Goal: Task Accomplishment & Management: Manage account settings

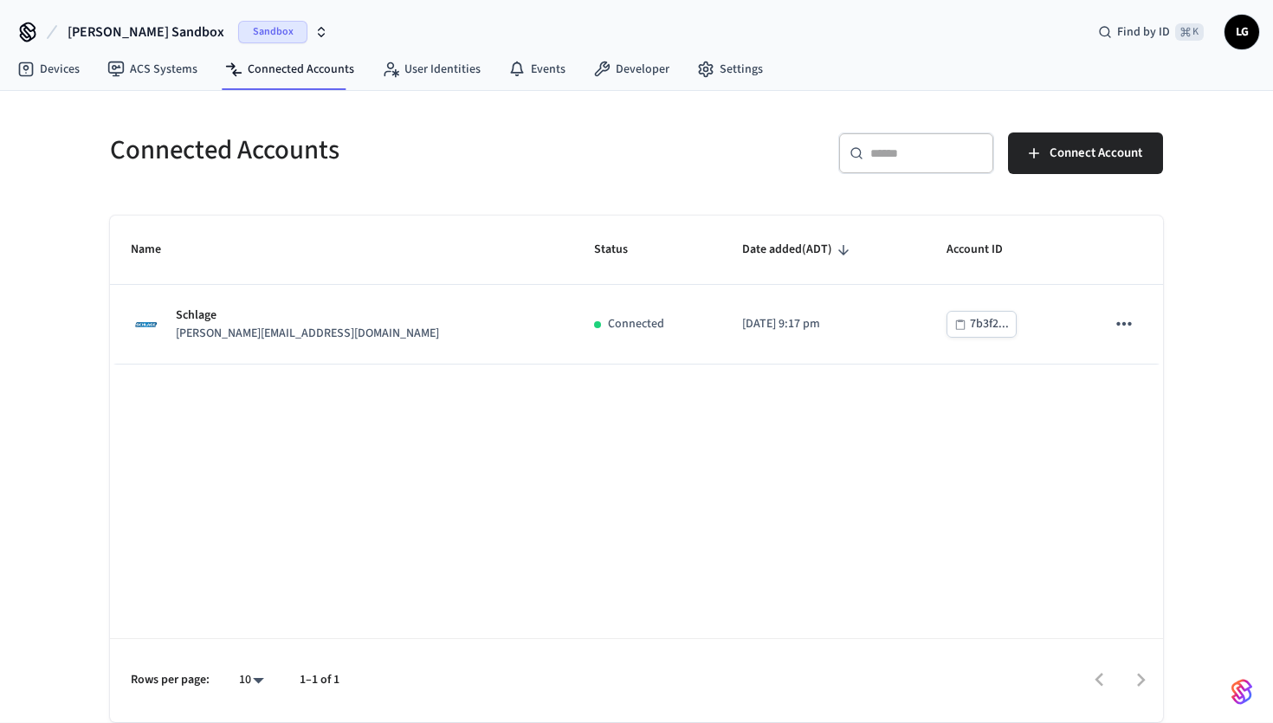
click at [1240, 36] on span "LG" at bounding box center [1241, 31] width 31 height 31
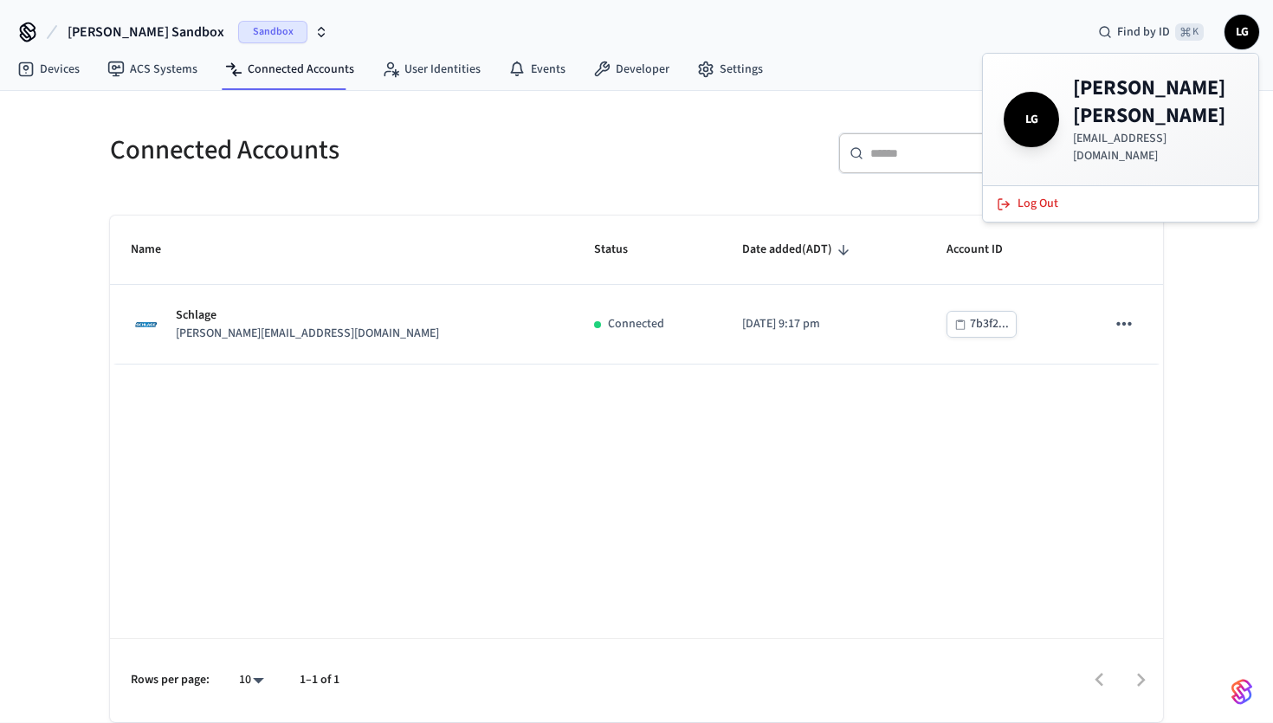
click at [713, 135] on div "​ ​ Connect Account" at bounding box center [905, 160] width 516 height 55
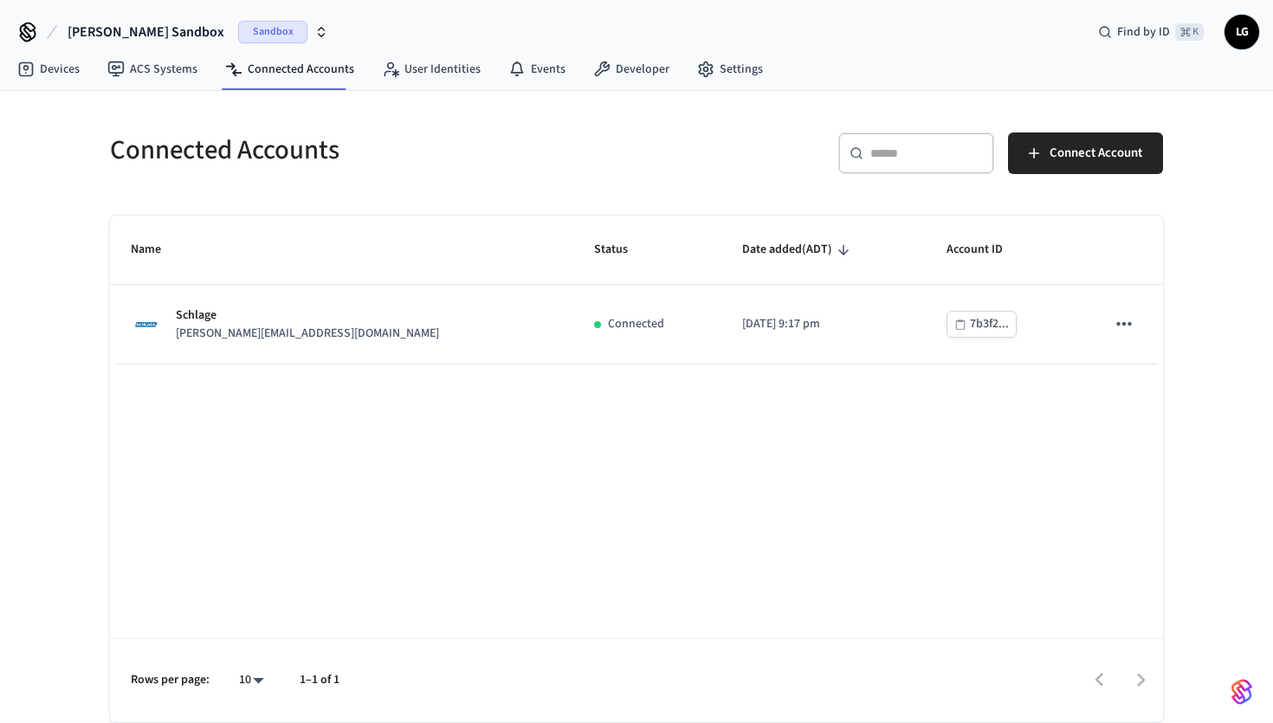
click at [1238, 699] on img "button" at bounding box center [1242, 692] width 21 height 28
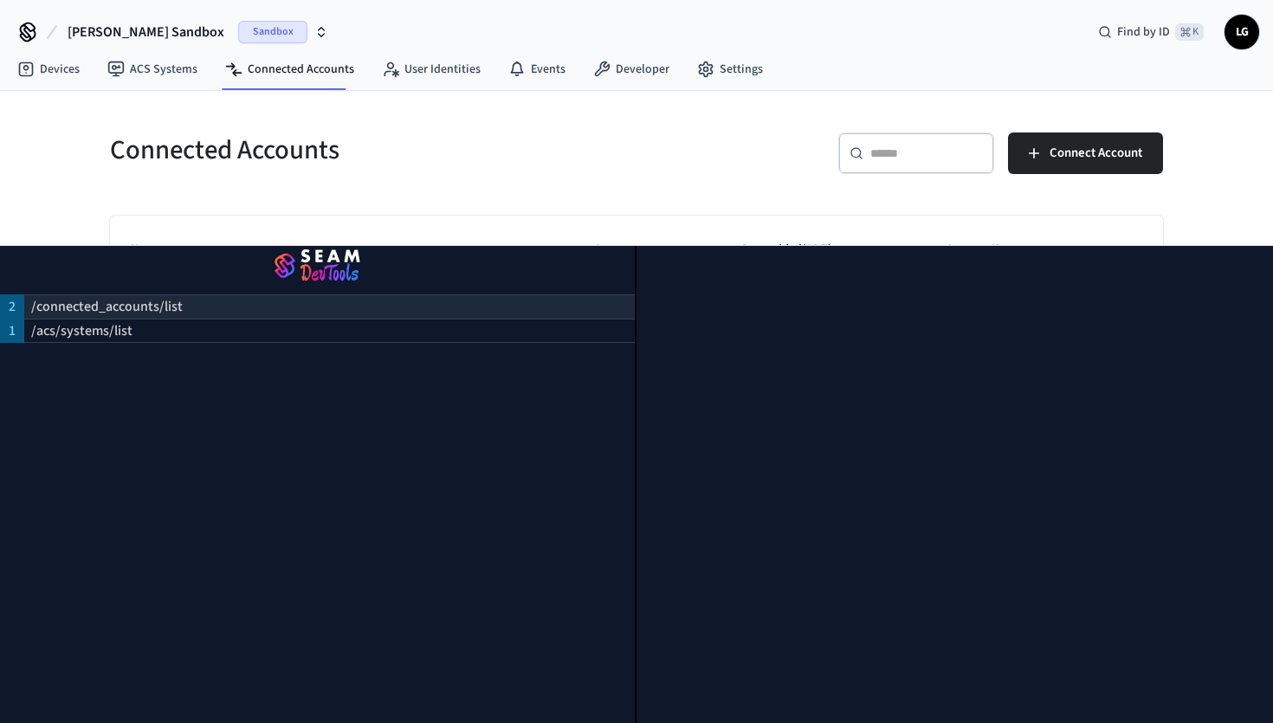
click at [204, 307] on div "/connected_accounts/list" at bounding box center [329, 306] width 611 height 24
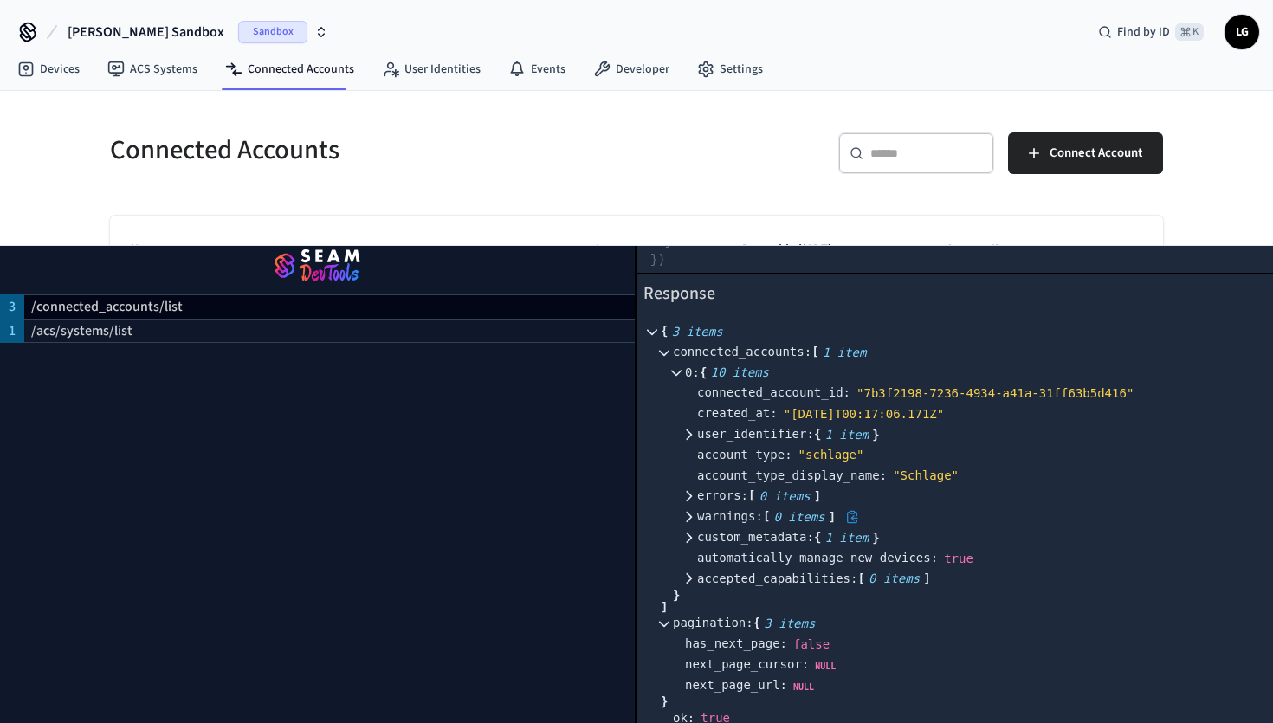
scroll to position [202, 0]
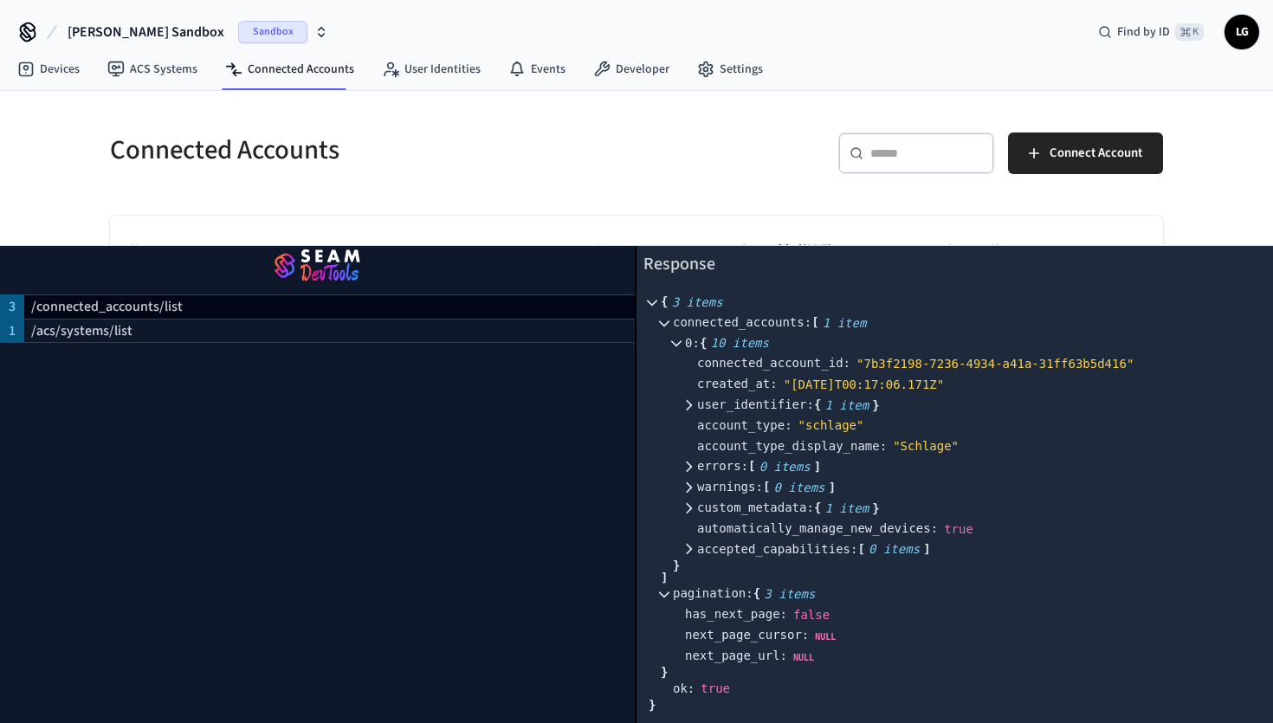
click at [646, 115] on div "​ ​ Connect Account" at bounding box center [894, 150] width 537 height 76
drag, startPoint x: 767, startPoint y: 214, endPoint x: 493, endPoint y: 246, distance: 275.6
click at [763, 213] on div "Connected Accounts ​ ​ Connect Account Name Status Date added (ADT) Account ID …" at bounding box center [636, 417] width 1081 height 611
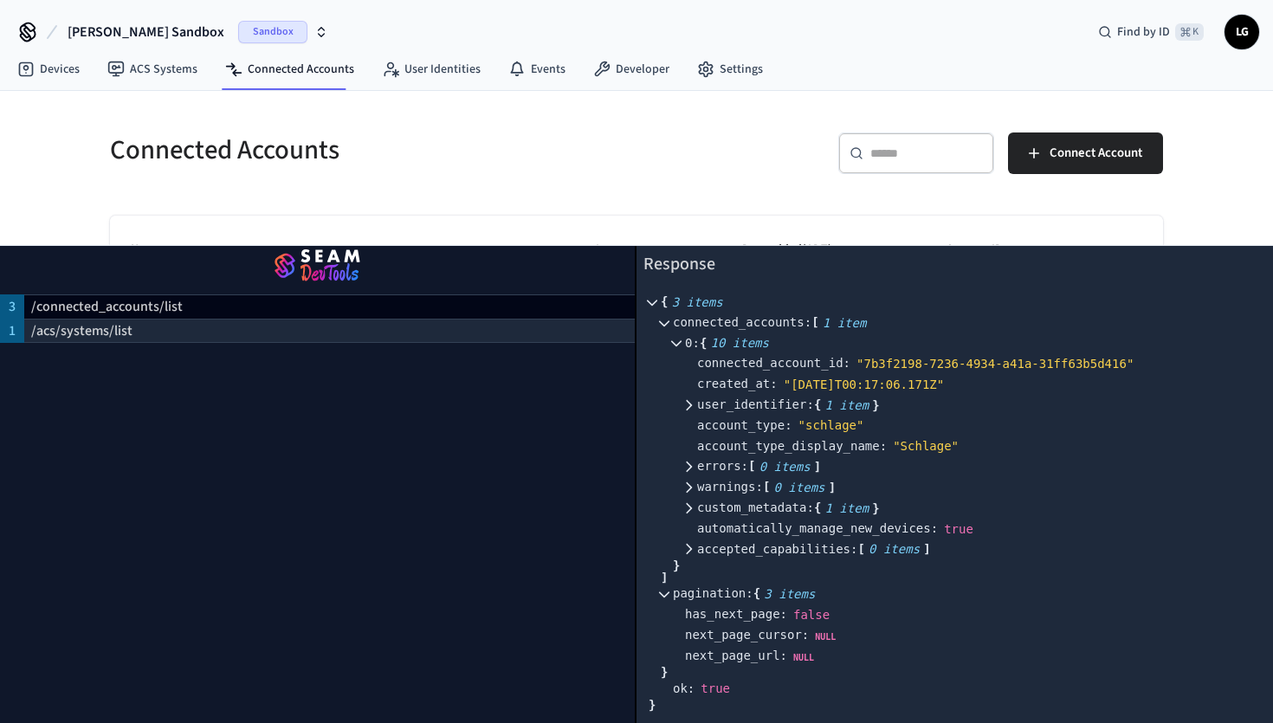
click at [183, 340] on div "3 /connected_accounts/list 1 /acs/systems/list" at bounding box center [318, 484] width 637 height 477
click at [347, 326] on div "/acs/systems/list" at bounding box center [329, 331] width 611 height 24
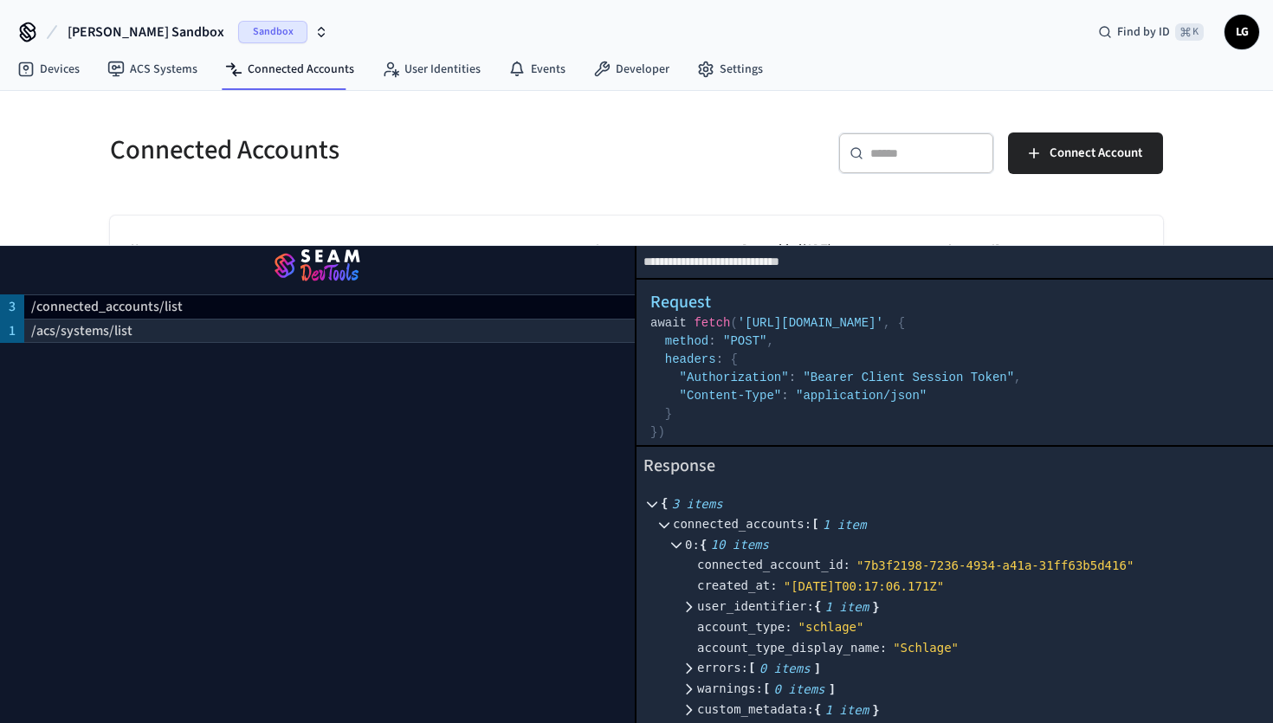
select select "**********"
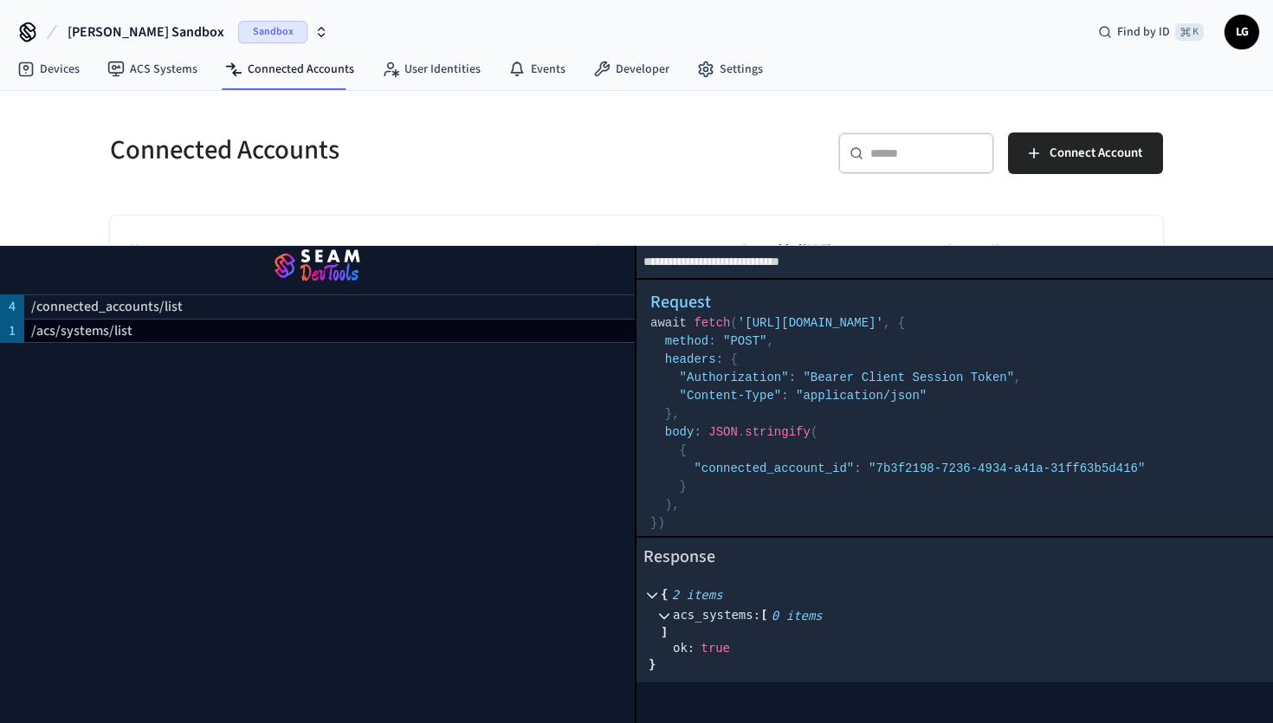
click at [320, 263] on img "button" at bounding box center [317, 267] width 593 height 49
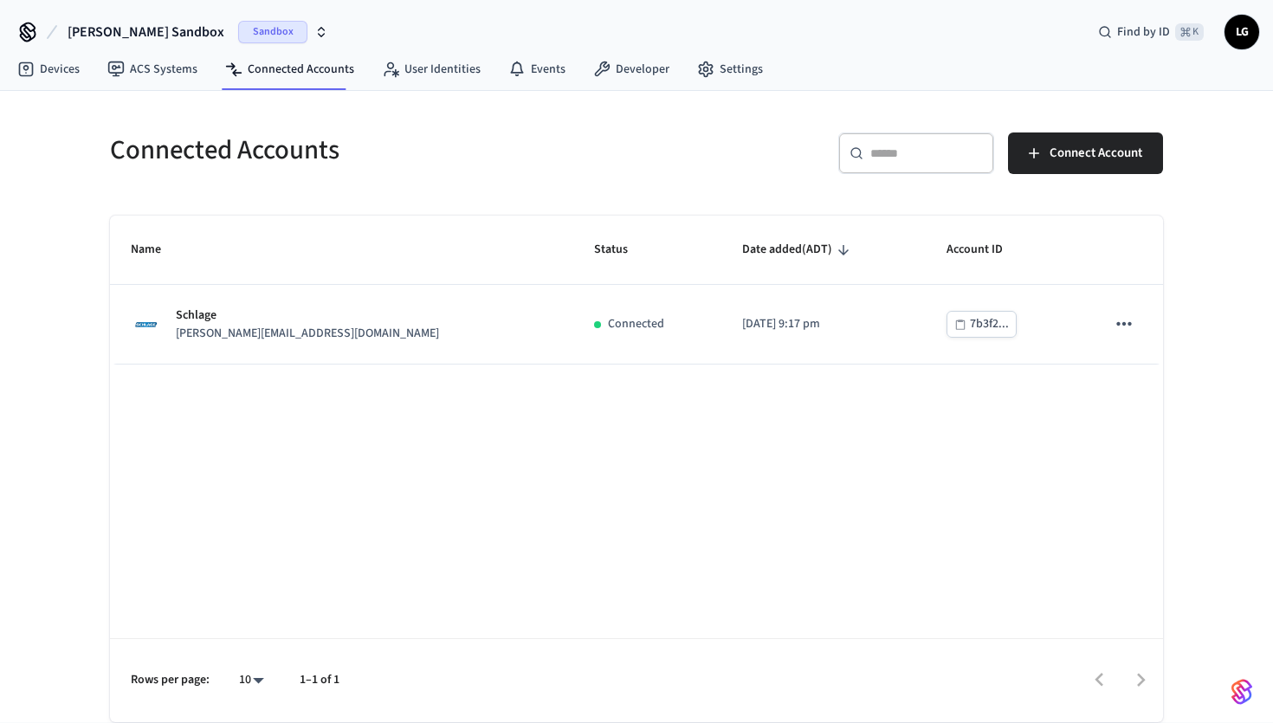
click at [314, 29] on icon "button" at bounding box center [321, 32] width 14 height 14
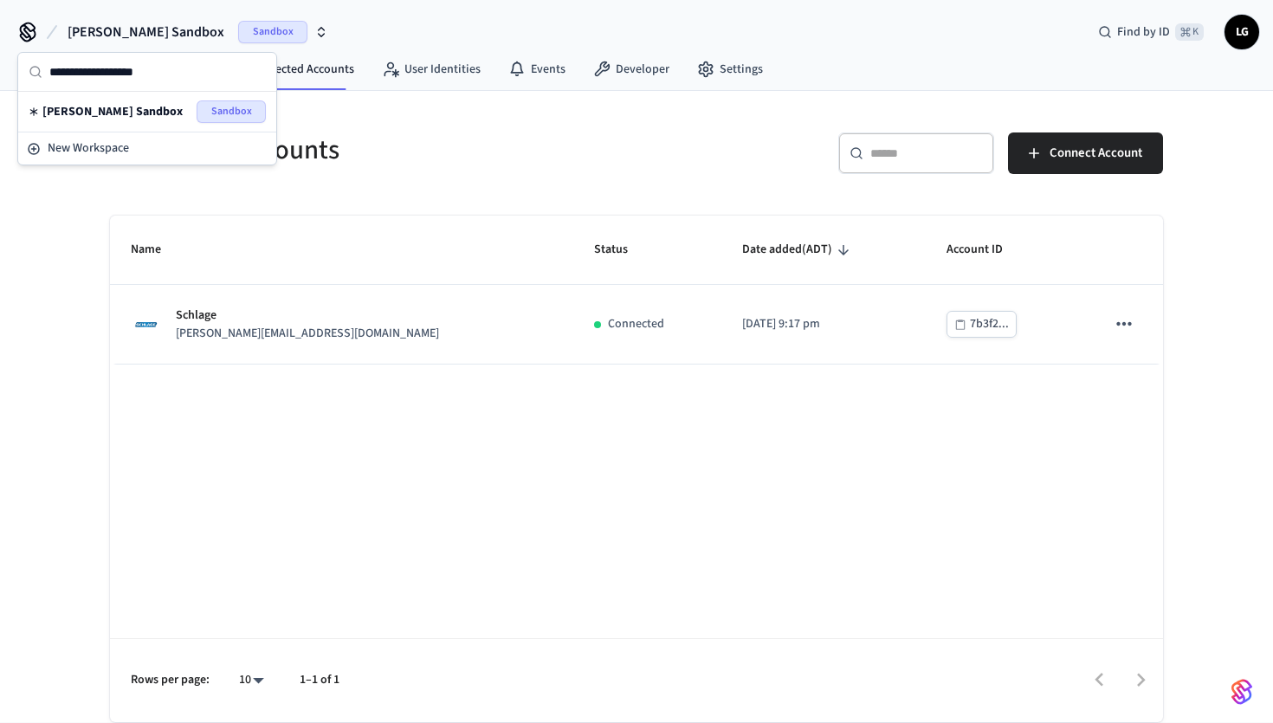
click at [319, 29] on icon "button" at bounding box center [322, 29] width 6 height 3
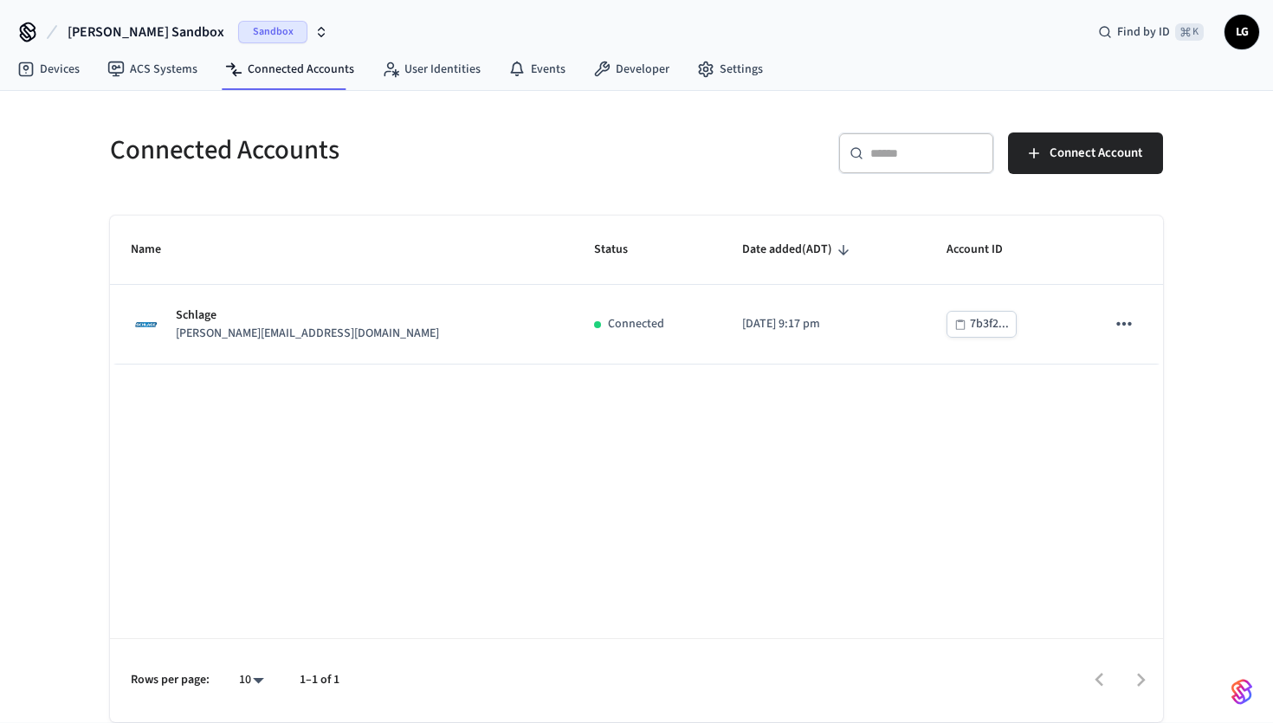
click at [42, 246] on div "Connected Accounts ​ ​ Connect Account Name Status Date added (ADT) Account ID …" at bounding box center [636, 406] width 1273 height 631
